Goal: Information Seeking & Learning: Learn about a topic

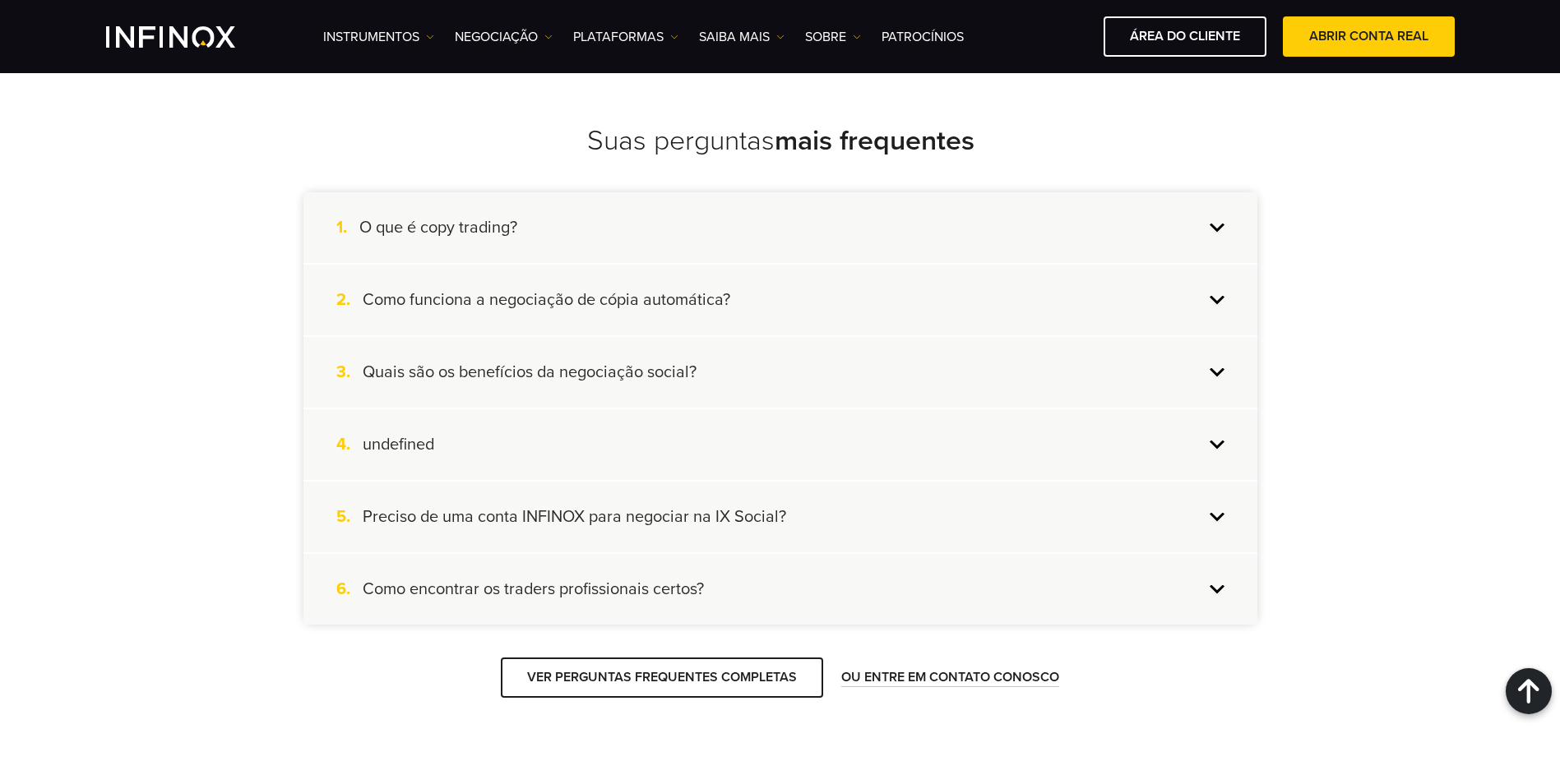
scroll to position [6467, 0]
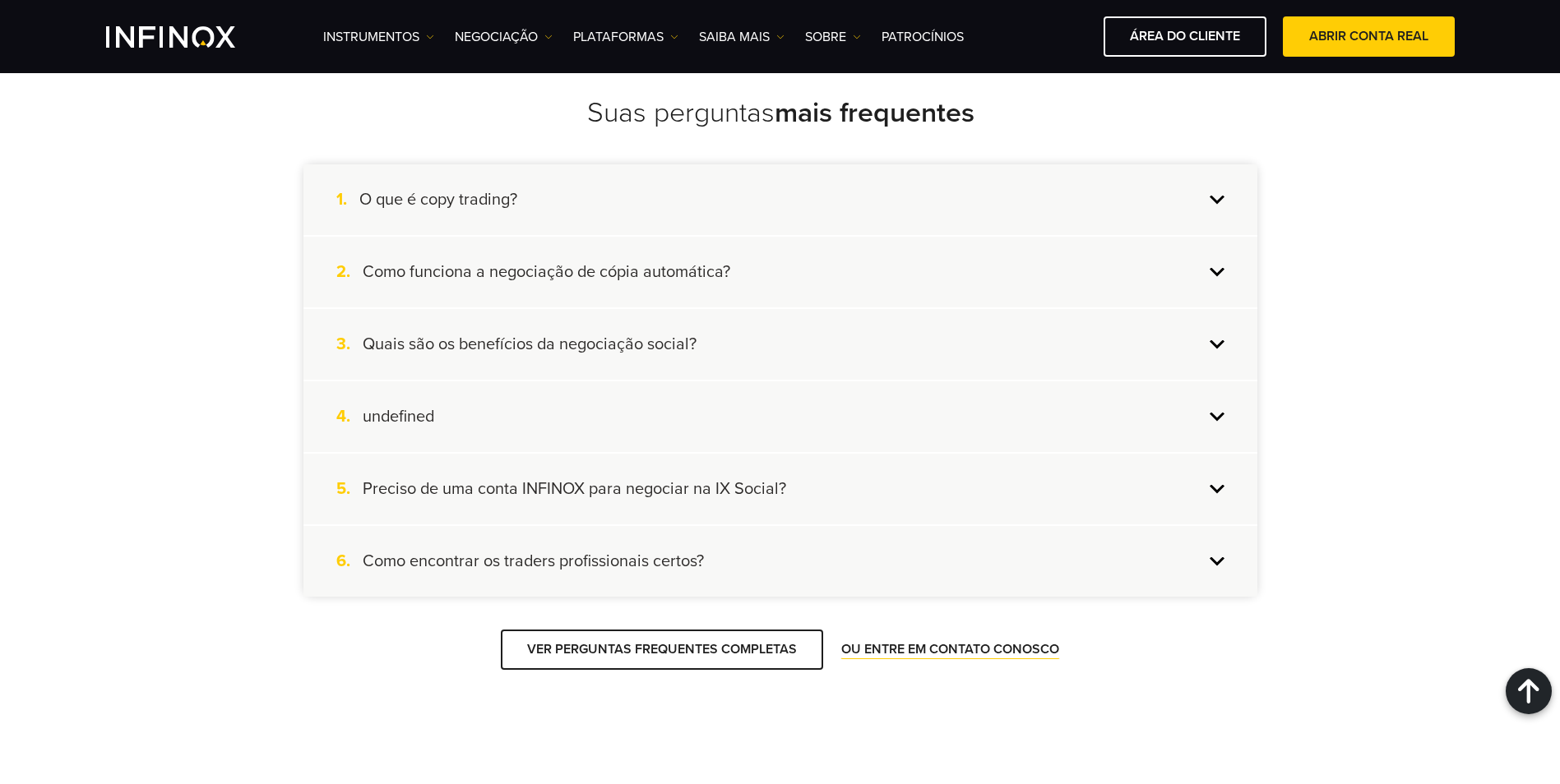
click at [779, 203] on div "1. O que é copy trading?" at bounding box center [780, 200] width 954 height 70
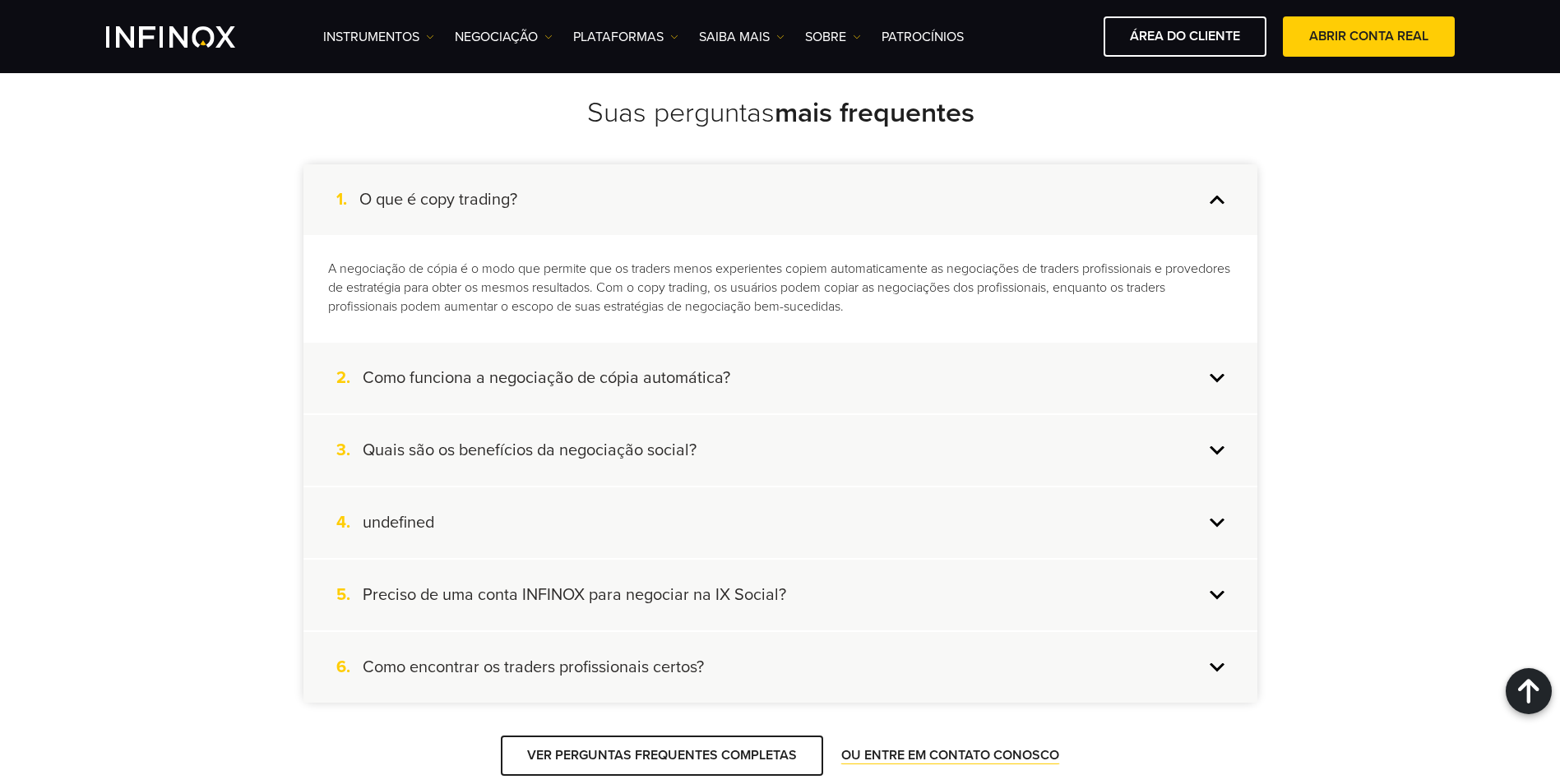
scroll to position [0, 0]
click at [541, 383] on h4 "Como funciona a negociação de cópia automática?" at bounding box center [546, 376] width 367 height 21
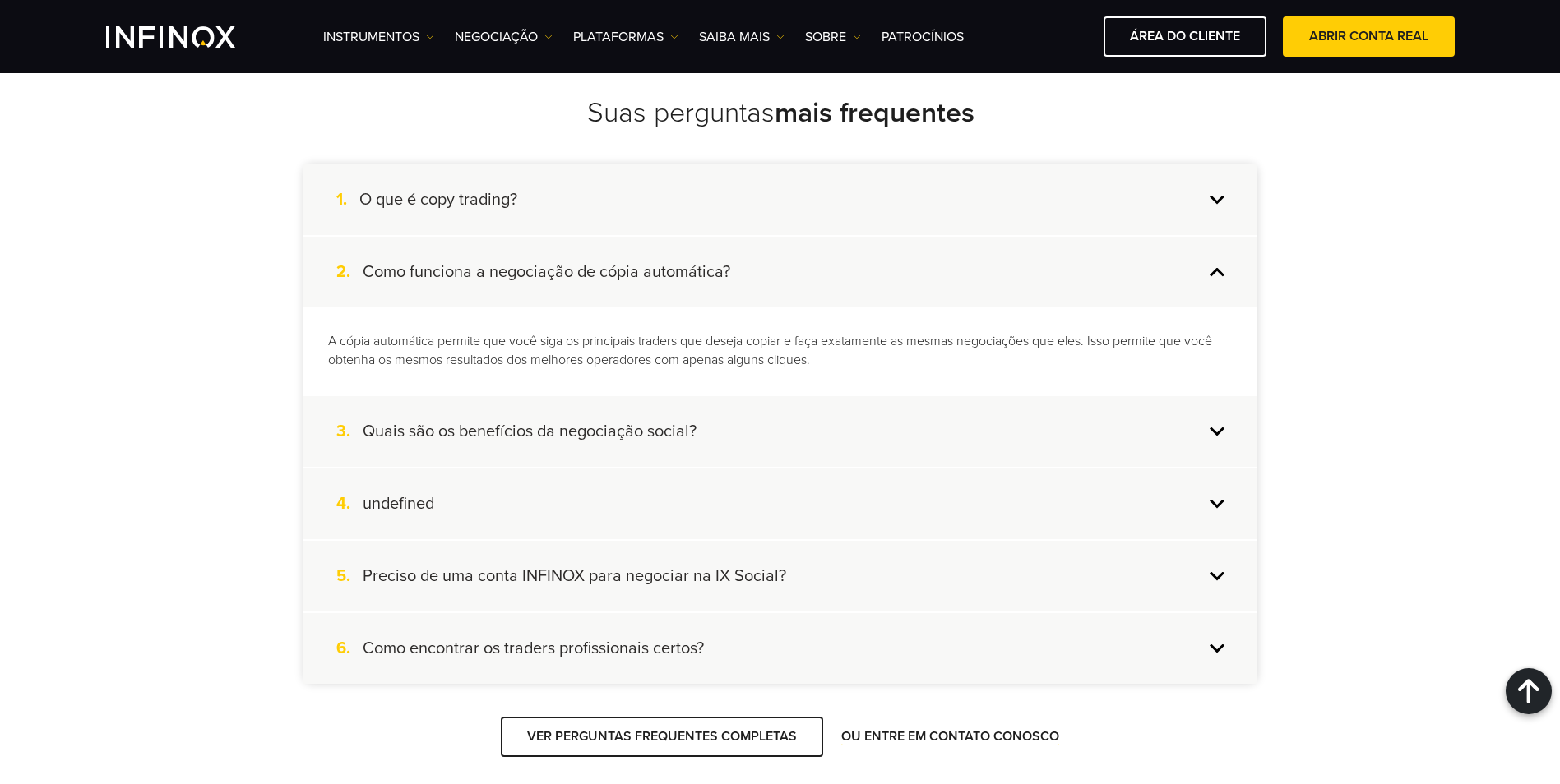
click at [528, 420] on div "3. Quais são os benefícios da negociação social?" at bounding box center [780, 432] width 954 height 70
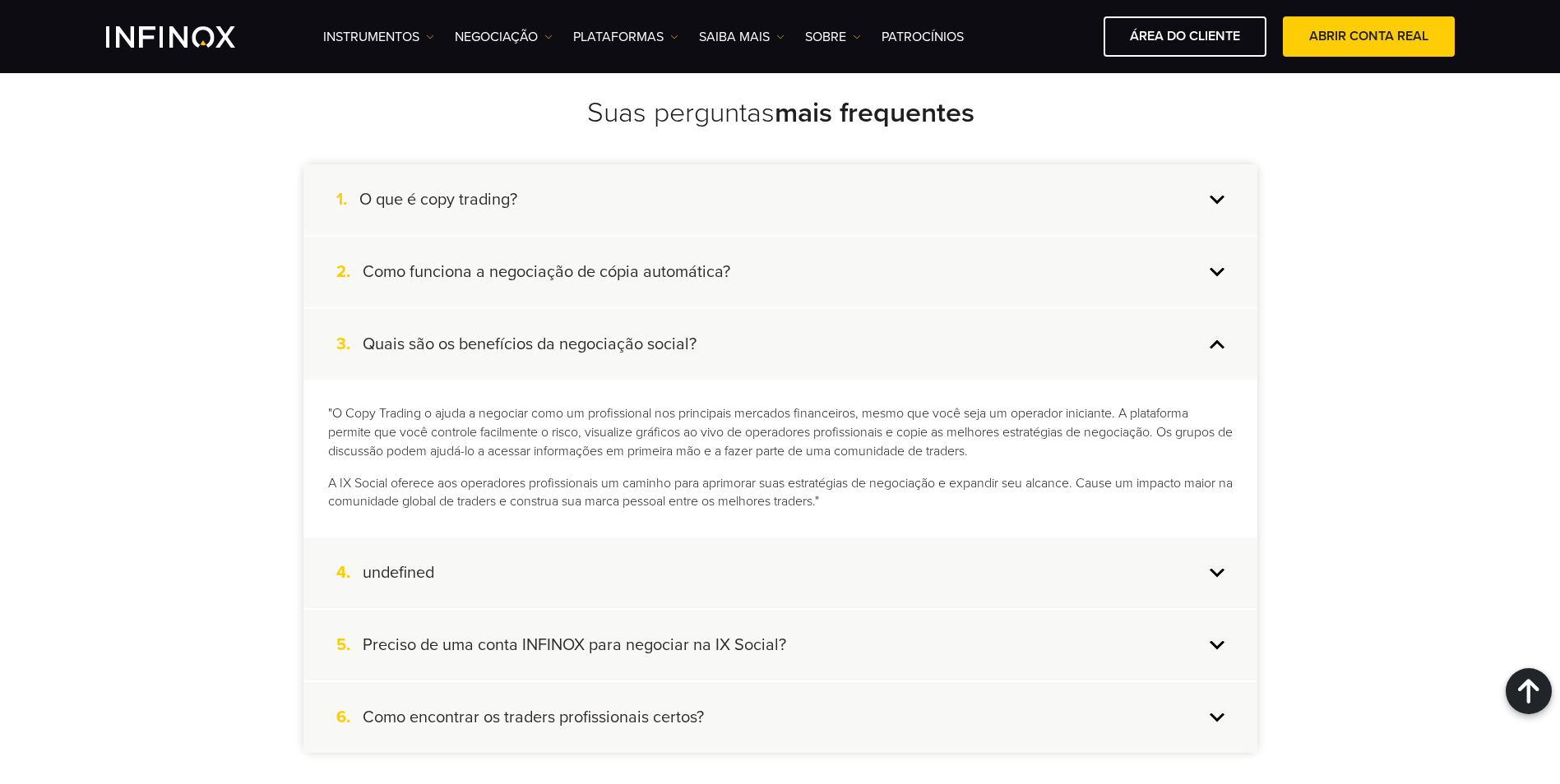
click at [540, 580] on div "4. undefined" at bounding box center [780, 573] width 954 height 70
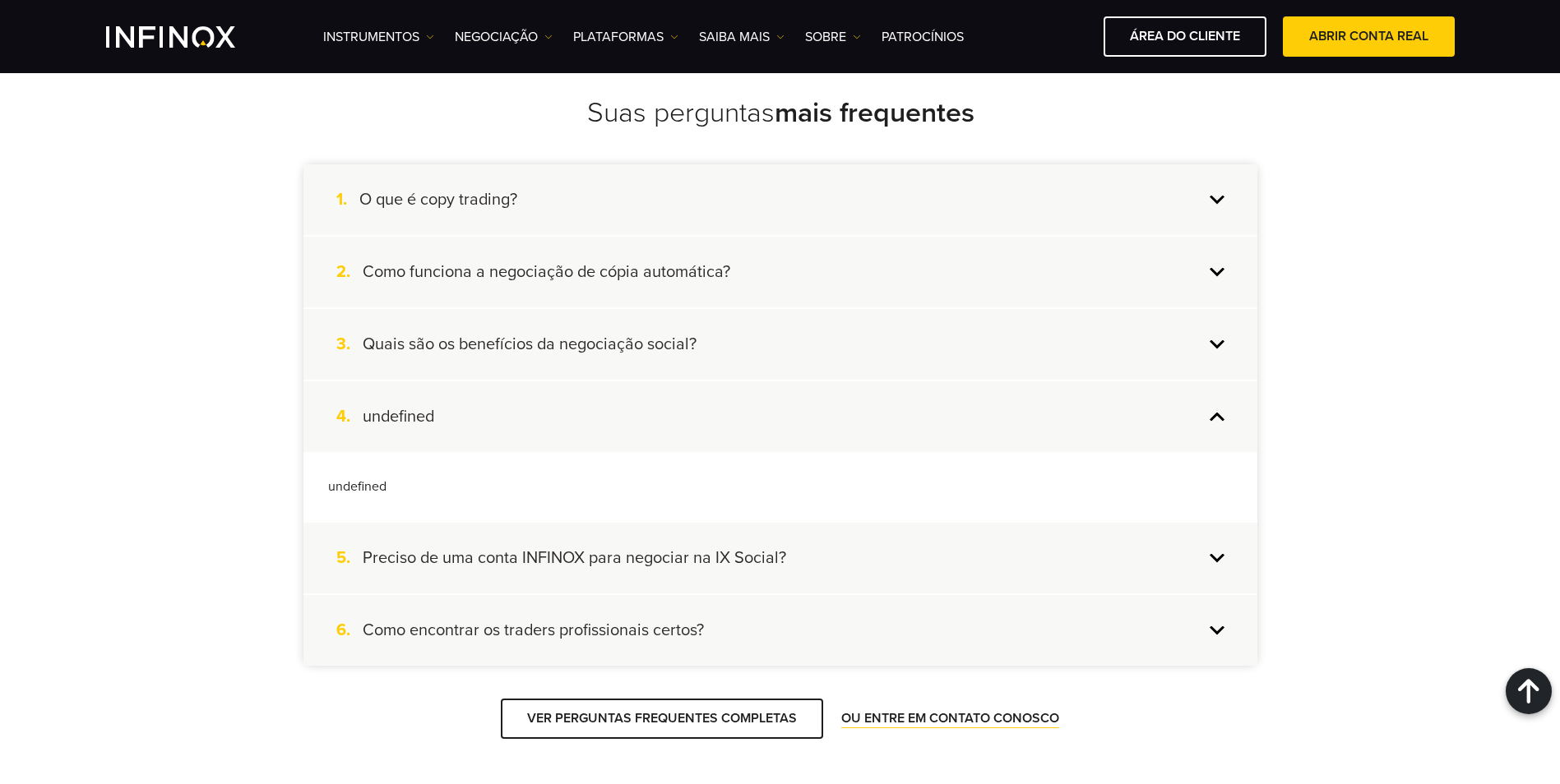
click at [585, 581] on div "5. Preciso de uma conta INFINOX para negociar na IX Social?" at bounding box center [780, 558] width 954 height 70
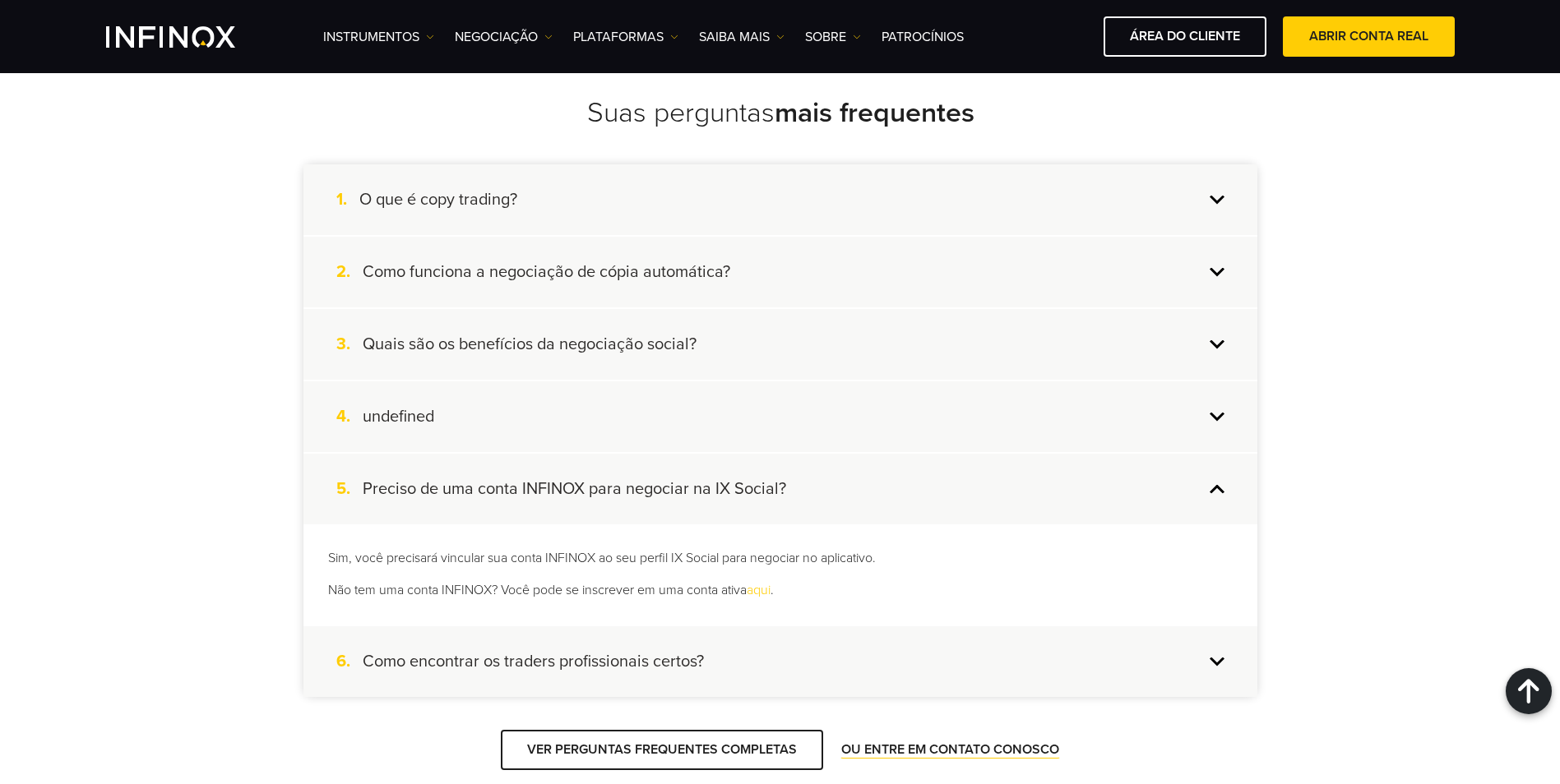
click at [576, 644] on div "6. Como encontrar os traders profissionais certos?" at bounding box center [780, 662] width 954 height 70
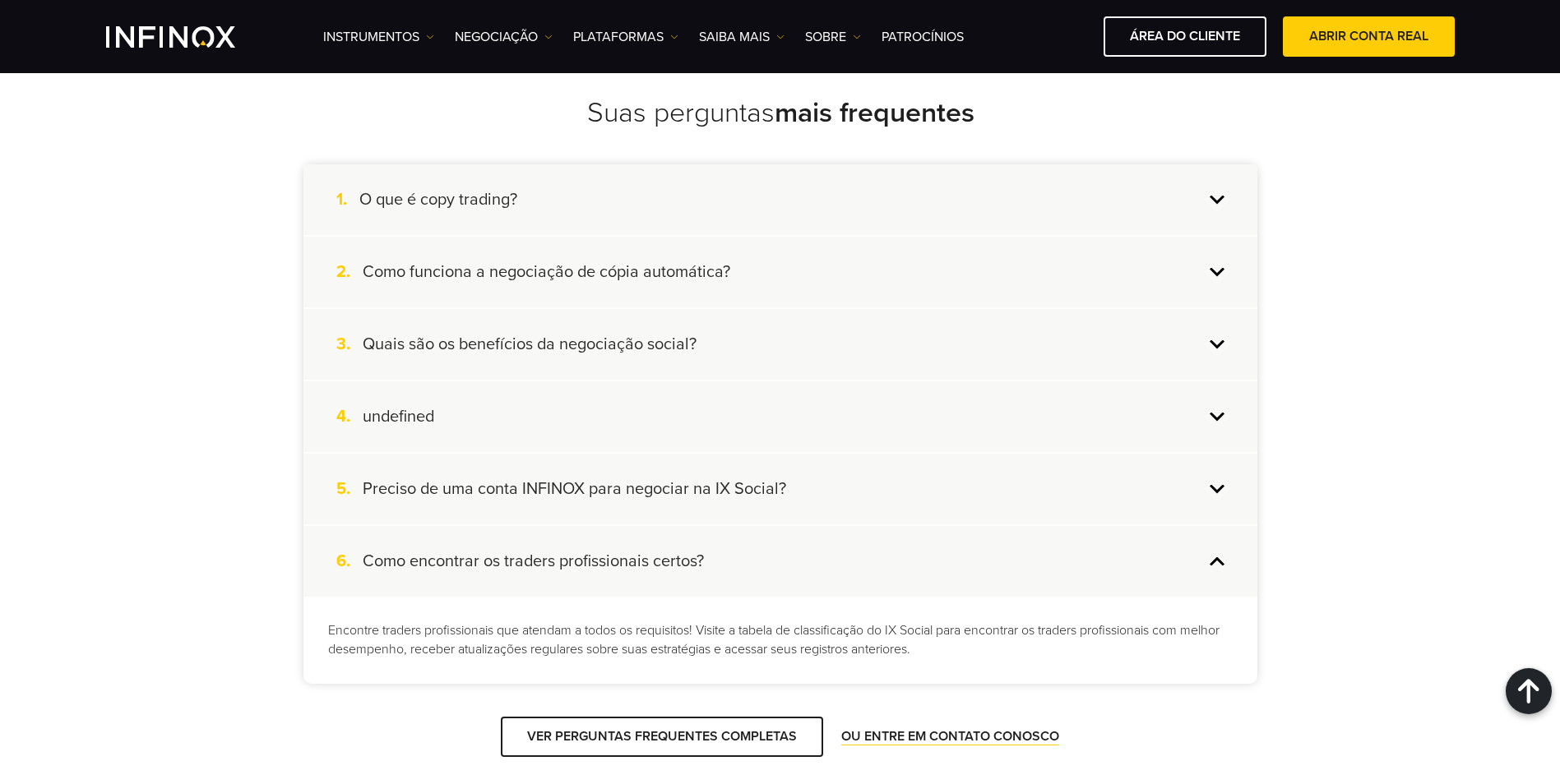
scroll to position [6550, 0]
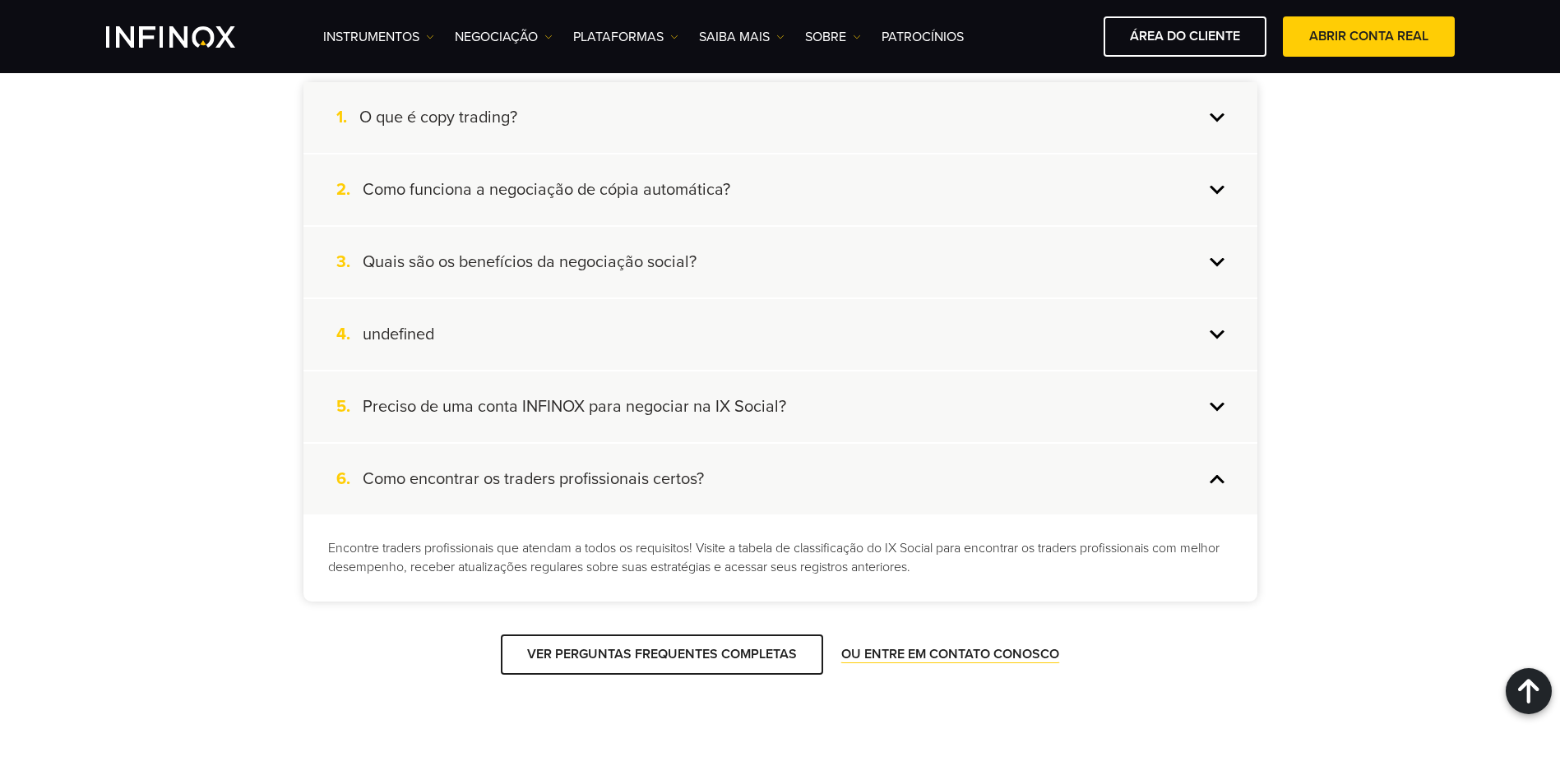
click at [605, 418] on div "5. Preciso de uma conta INFINOX para negociar na IX Social?" at bounding box center [780, 407] width 954 height 70
